Goal: Transaction & Acquisition: Download file/media

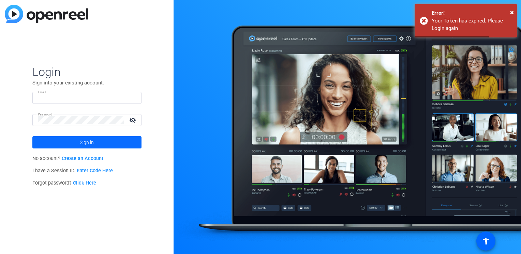
type input "[PERSON_NAME][EMAIL_ADDRESS][PERSON_NAME][DOMAIN_NAME]"
click at [78, 146] on span at bounding box center [86, 142] width 109 height 16
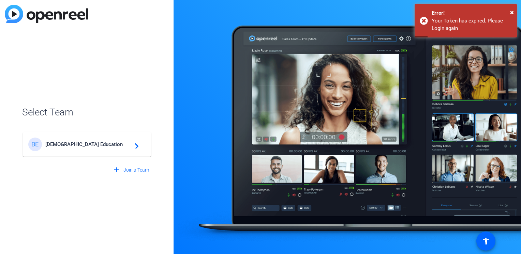
click at [89, 144] on span "[DEMOGRAPHIC_DATA] Education" at bounding box center [87, 145] width 85 height 6
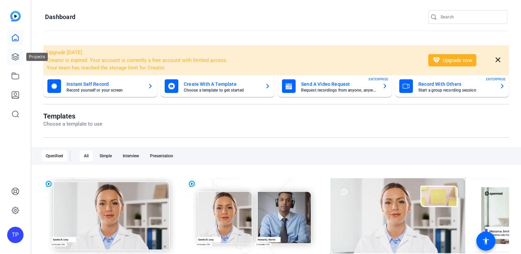
click at [15, 56] on icon at bounding box center [15, 57] width 8 height 8
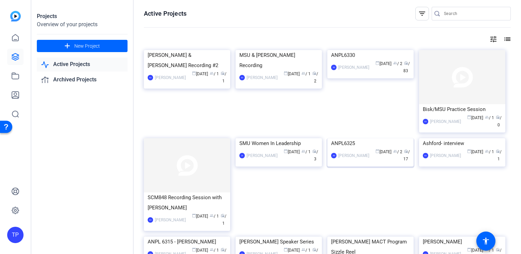
click at [378, 139] on img at bounding box center [370, 139] width 86 height 0
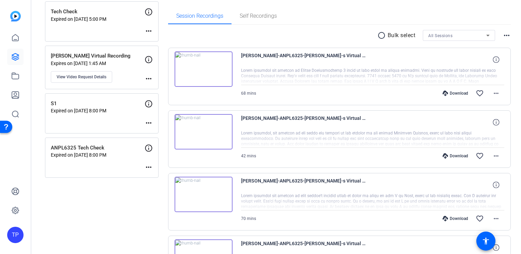
scroll to position [136, 0]
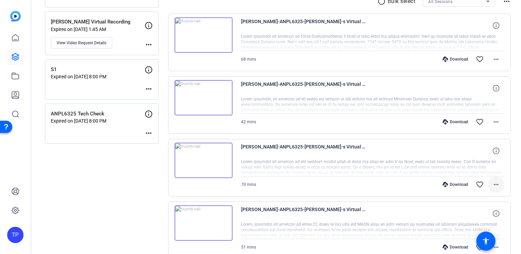
click at [492, 184] on mat-icon "more_horiz" at bounding box center [496, 185] width 8 height 8
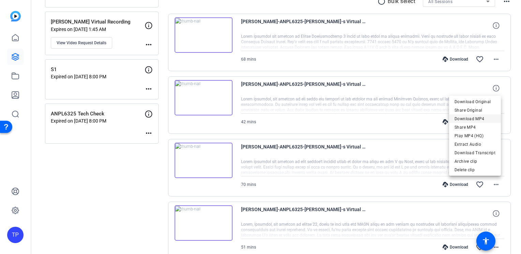
click at [472, 118] on span "Download MP4" at bounding box center [475, 119] width 41 height 8
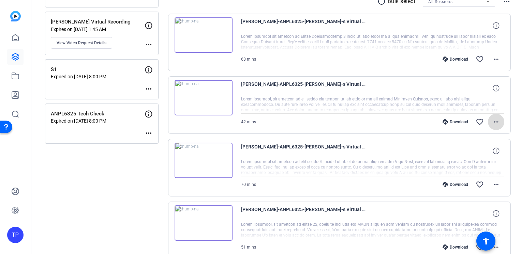
click at [495, 121] on mat-icon "more_horiz" at bounding box center [496, 122] width 8 height 8
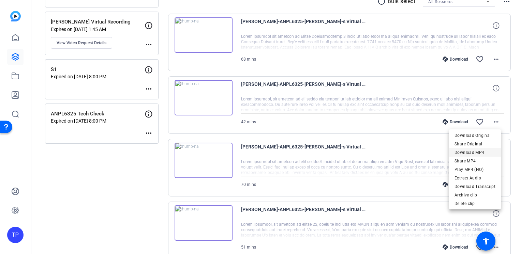
click at [484, 155] on span "Download MP4" at bounding box center [475, 153] width 41 height 8
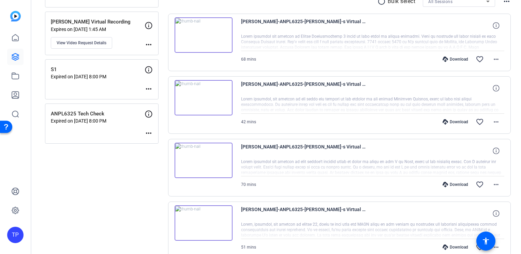
scroll to position [68, 0]
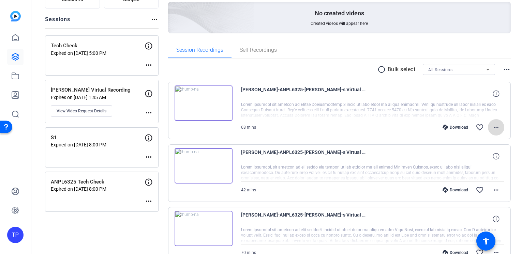
click at [495, 128] on mat-icon "more_horiz" at bounding box center [496, 127] width 8 height 8
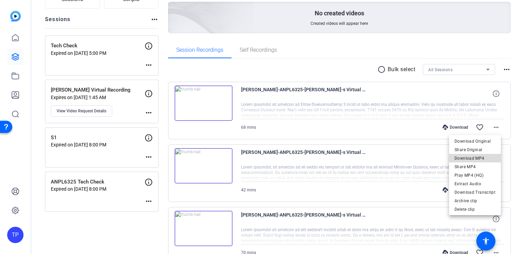
click at [484, 156] on span "Download MP4" at bounding box center [475, 159] width 41 height 8
